Goal: Navigation & Orientation: Find specific page/section

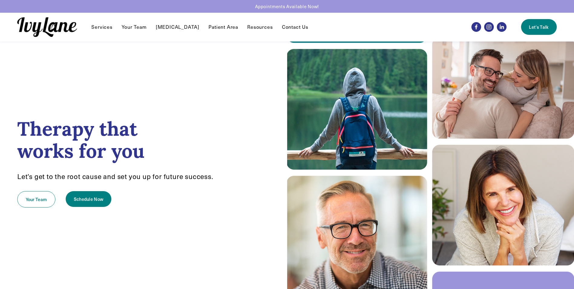
click at [224, 28] on link "Patient Area" at bounding box center [224, 26] width 30 height 7
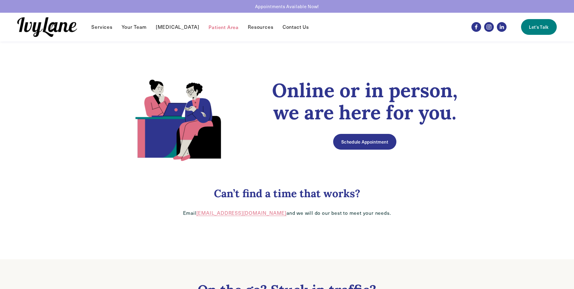
click at [102, 23] on div "Services Individual Therapy EMDR Reunification Therapy" at bounding box center [237, 27] width 440 height 20
click at [129, 25] on link "Your Team" at bounding box center [134, 26] width 25 height 7
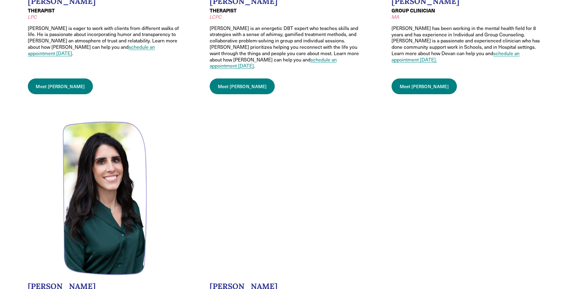
scroll to position [817, 0]
